Goal: Task Accomplishment & Management: Manage account settings

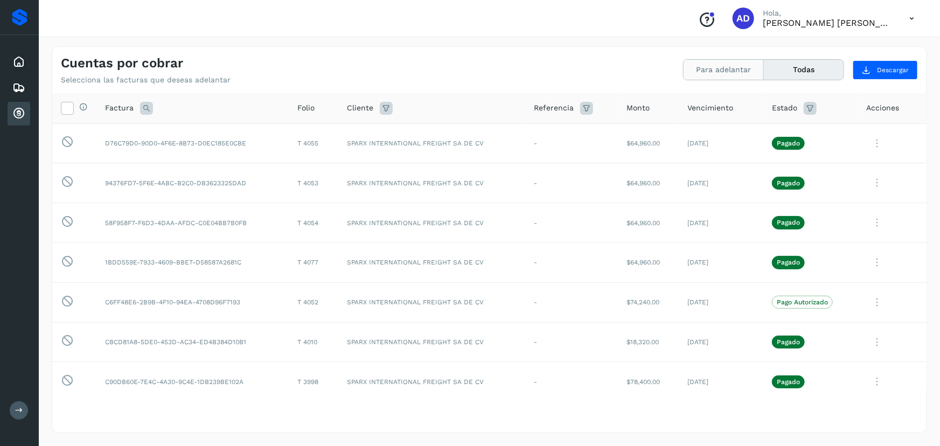
click at [691, 73] on button "Para adelantar" at bounding box center [724, 70] width 80 height 20
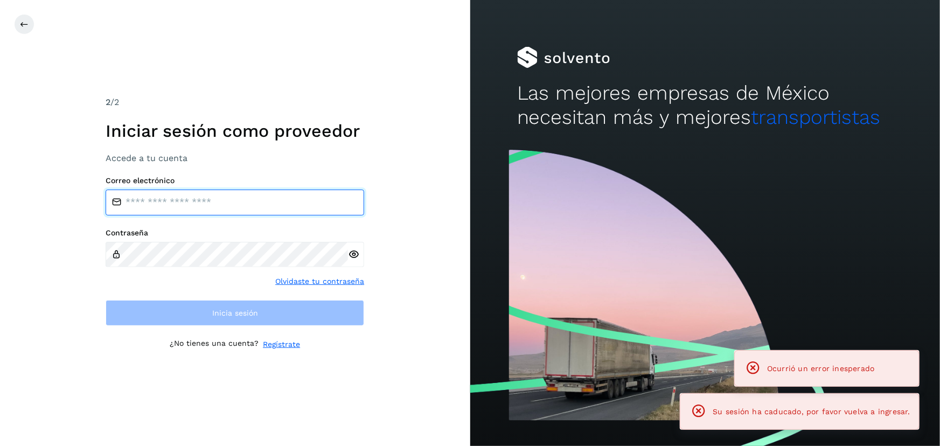
click at [188, 205] on input "email" at bounding box center [235, 203] width 259 height 26
type input "**********"
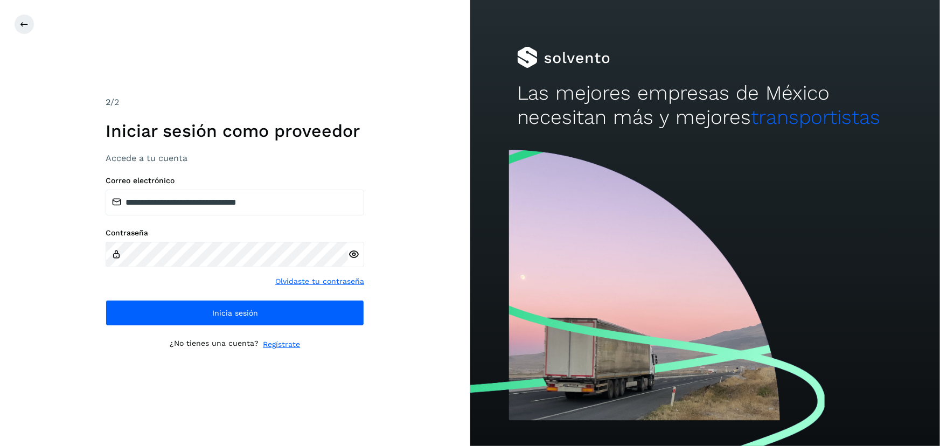
click at [350, 257] on icon at bounding box center [353, 254] width 11 height 11
click at [354, 256] on icon at bounding box center [353, 254] width 11 height 11
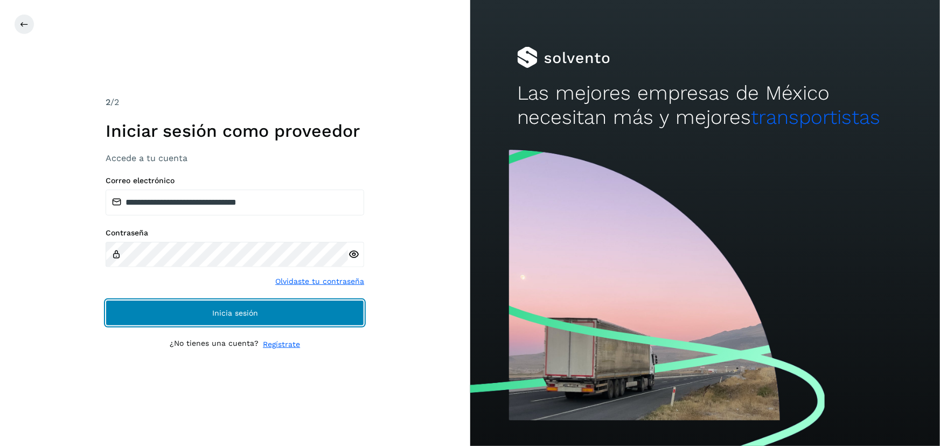
click at [302, 323] on button "Inicia sesión" at bounding box center [235, 313] width 259 height 26
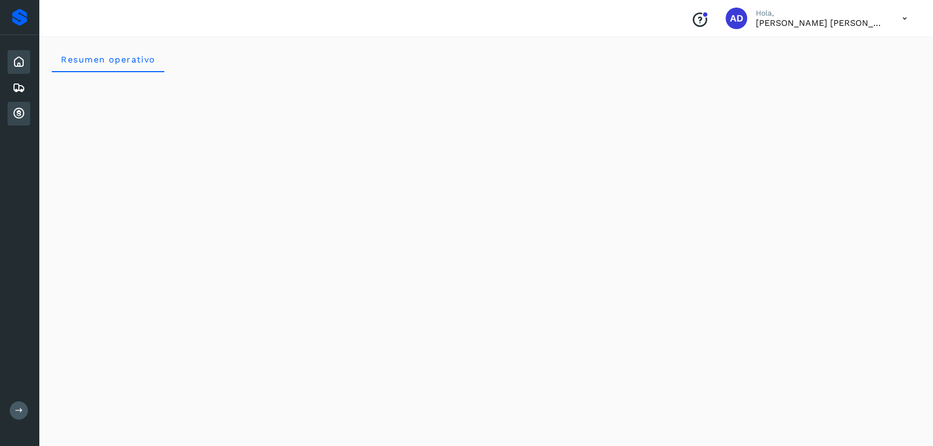
click at [19, 118] on icon at bounding box center [18, 113] width 13 height 13
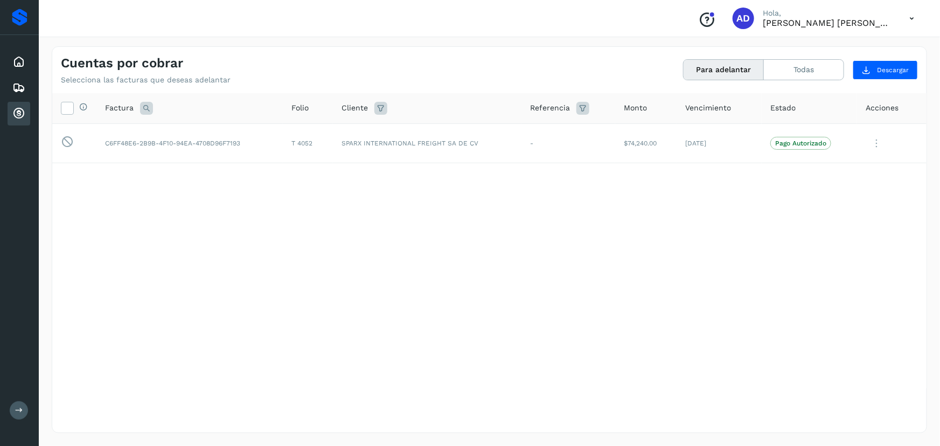
click at [910, 16] on icon at bounding box center [912, 19] width 22 height 22
click at [856, 47] on div "Cerrar sesión" at bounding box center [858, 48] width 128 height 20
